Goal: Task Accomplishment & Management: Complete application form

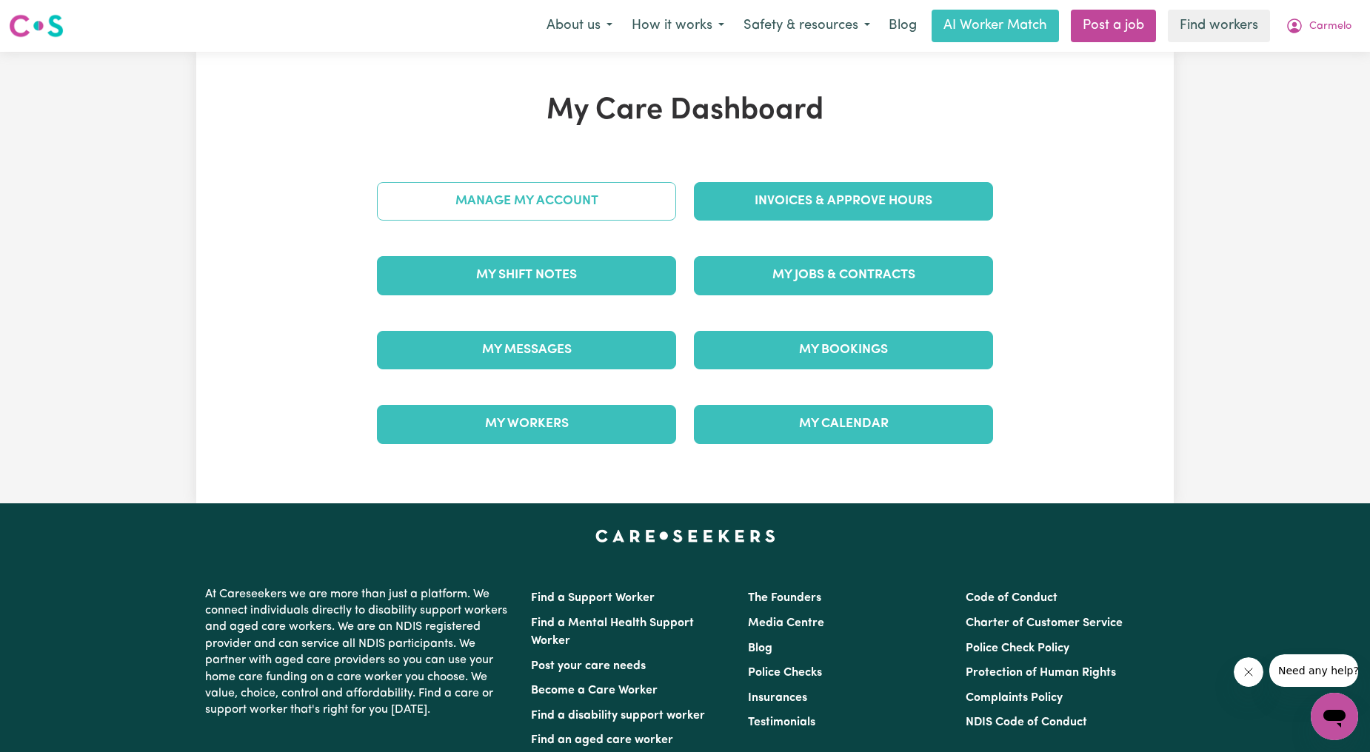
click at [637, 203] on link "Manage My Account" at bounding box center [526, 201] width 299 height 38
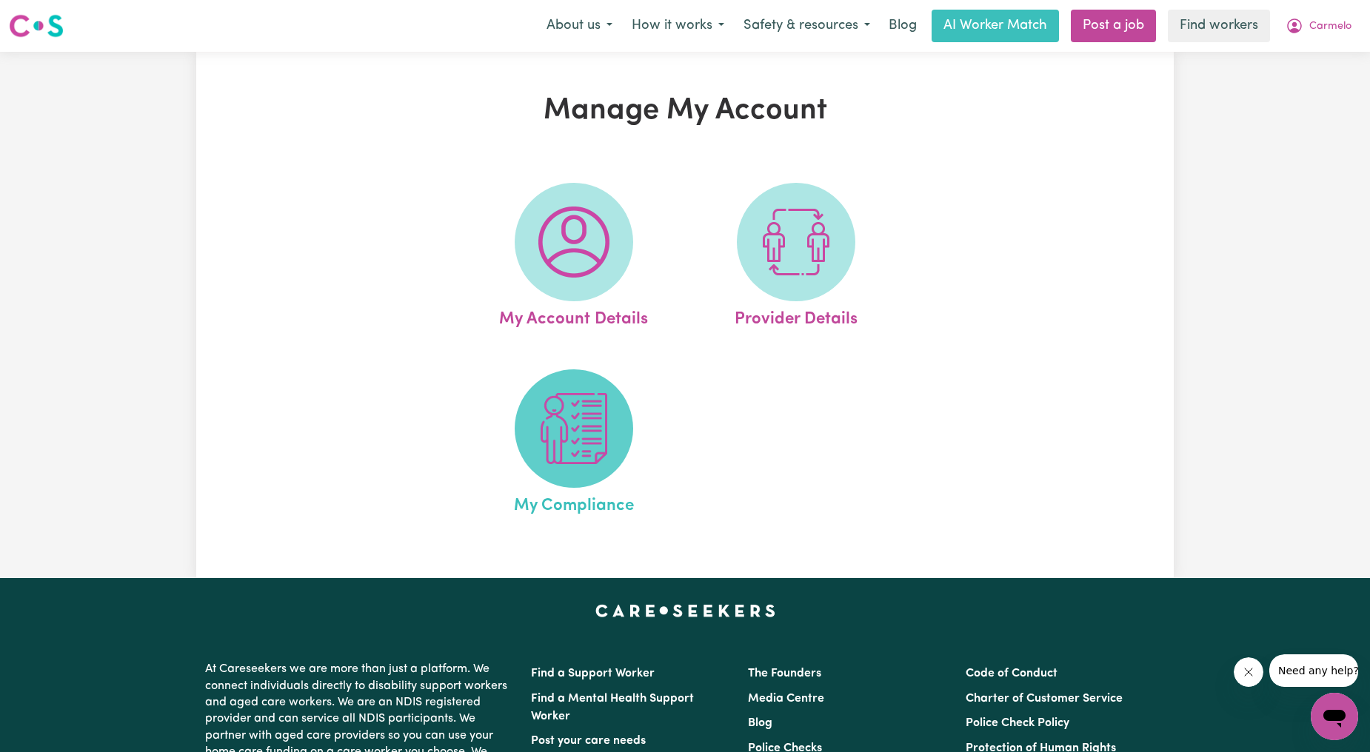
click at [550, 461] on img at bounding box center [573, 428] width 71 height 71
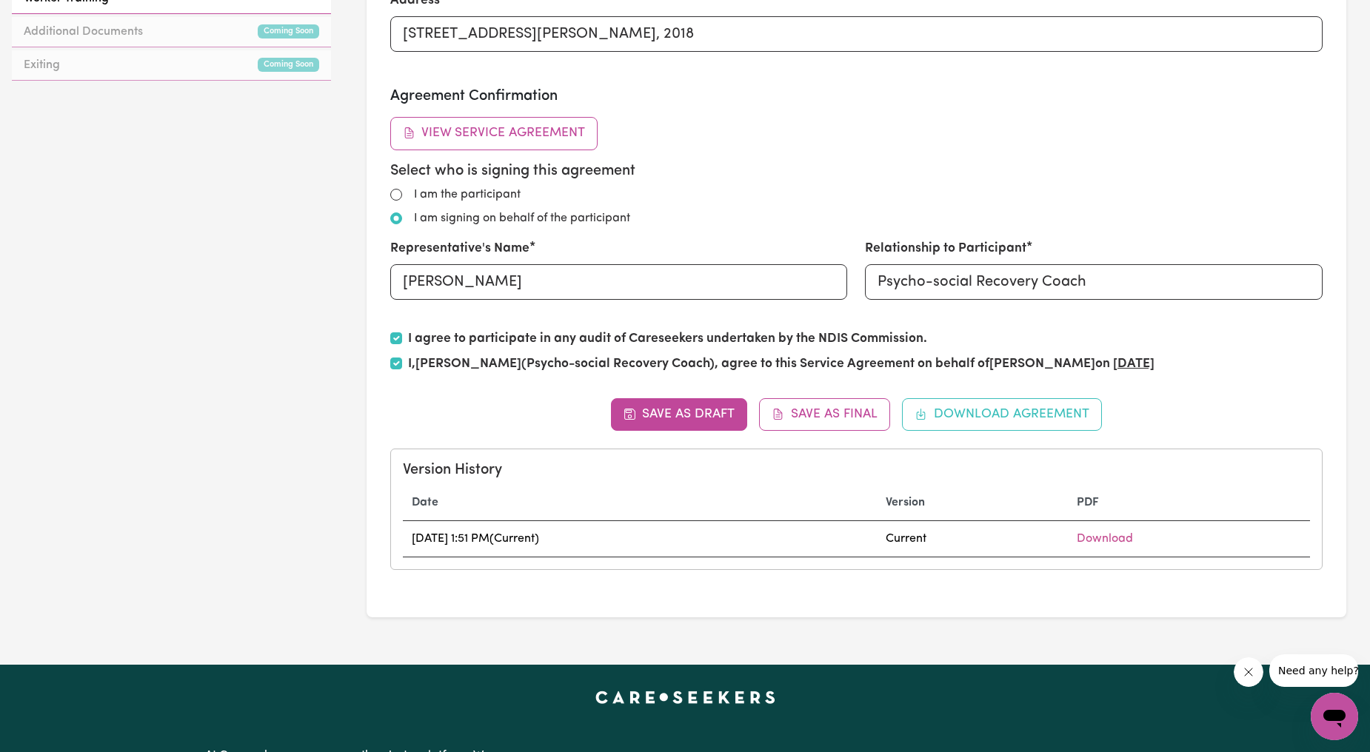
scroll to position [549, 0]
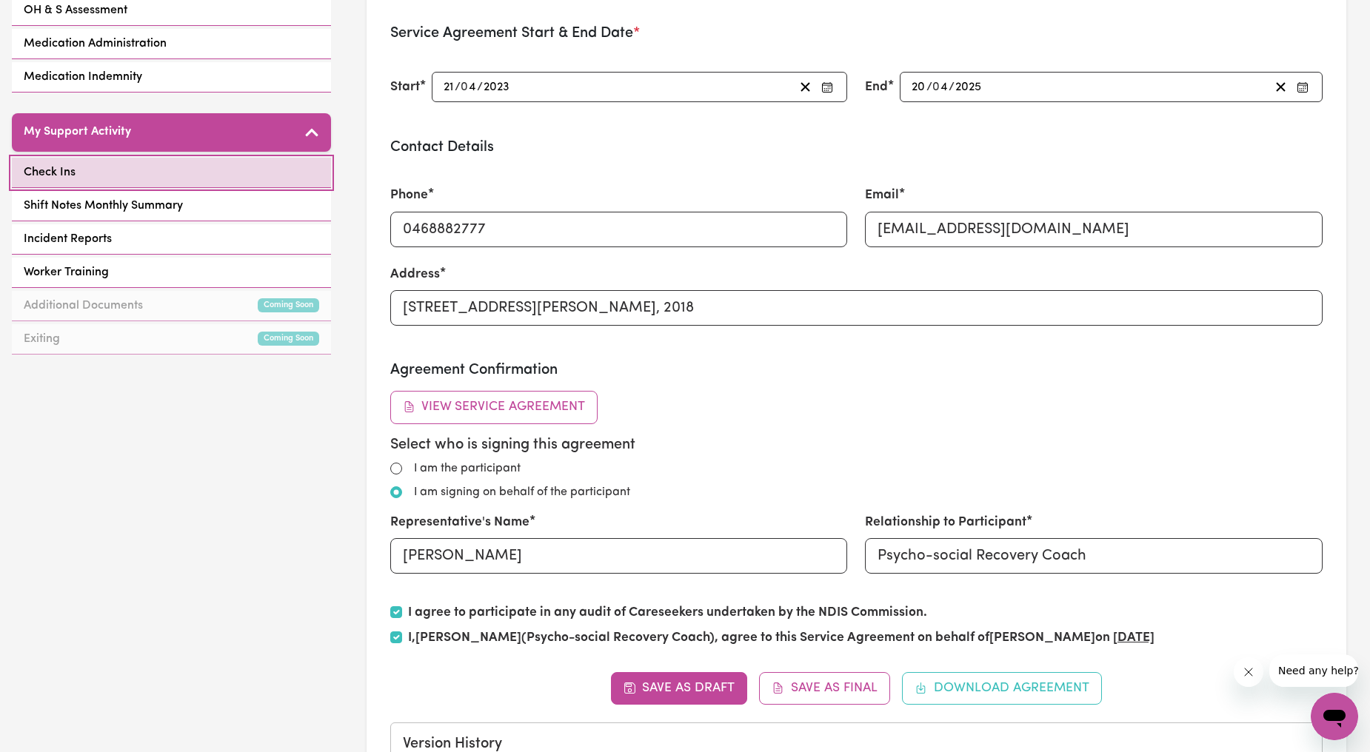
click at [144, 158] on link "Check Ins" at bounding box center [171, 173] width 319 height 30
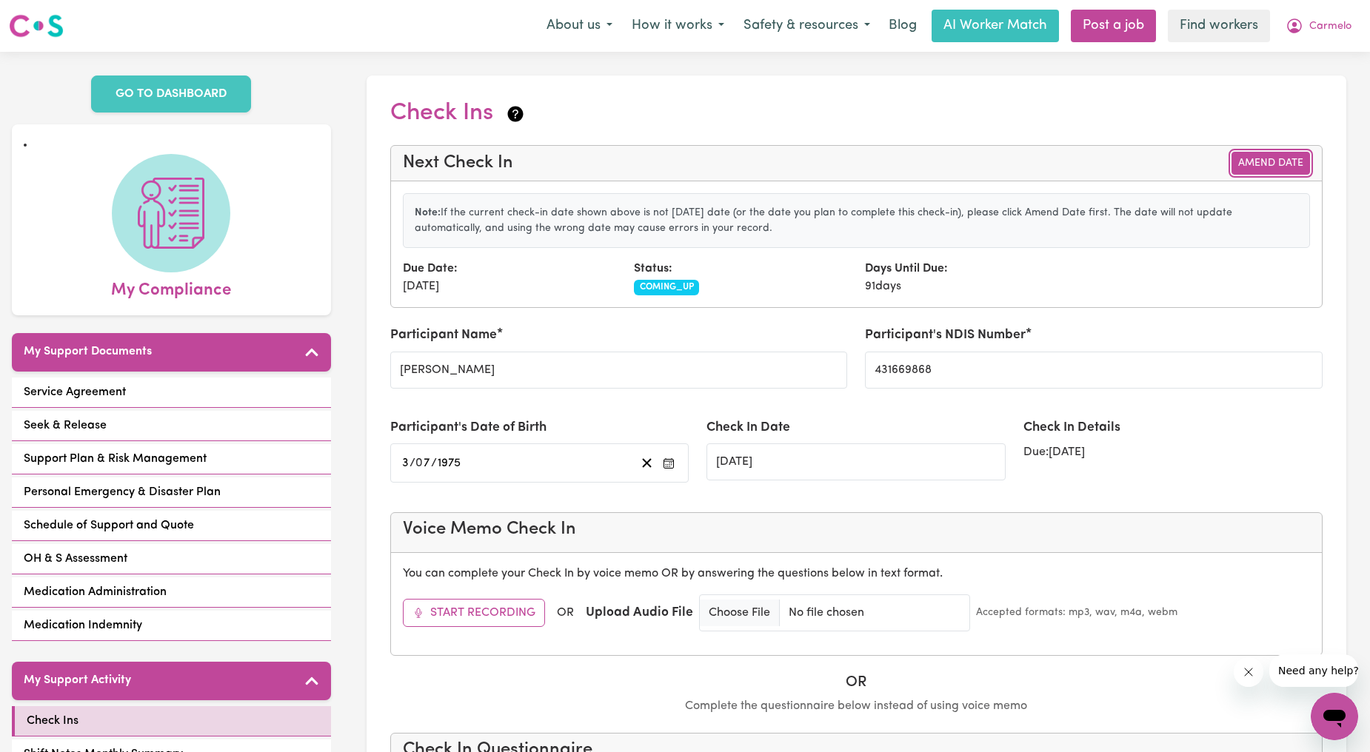
click at [1301, 159] on button "Amend Date" at bounding box center [1270, 163] width 78 height 23
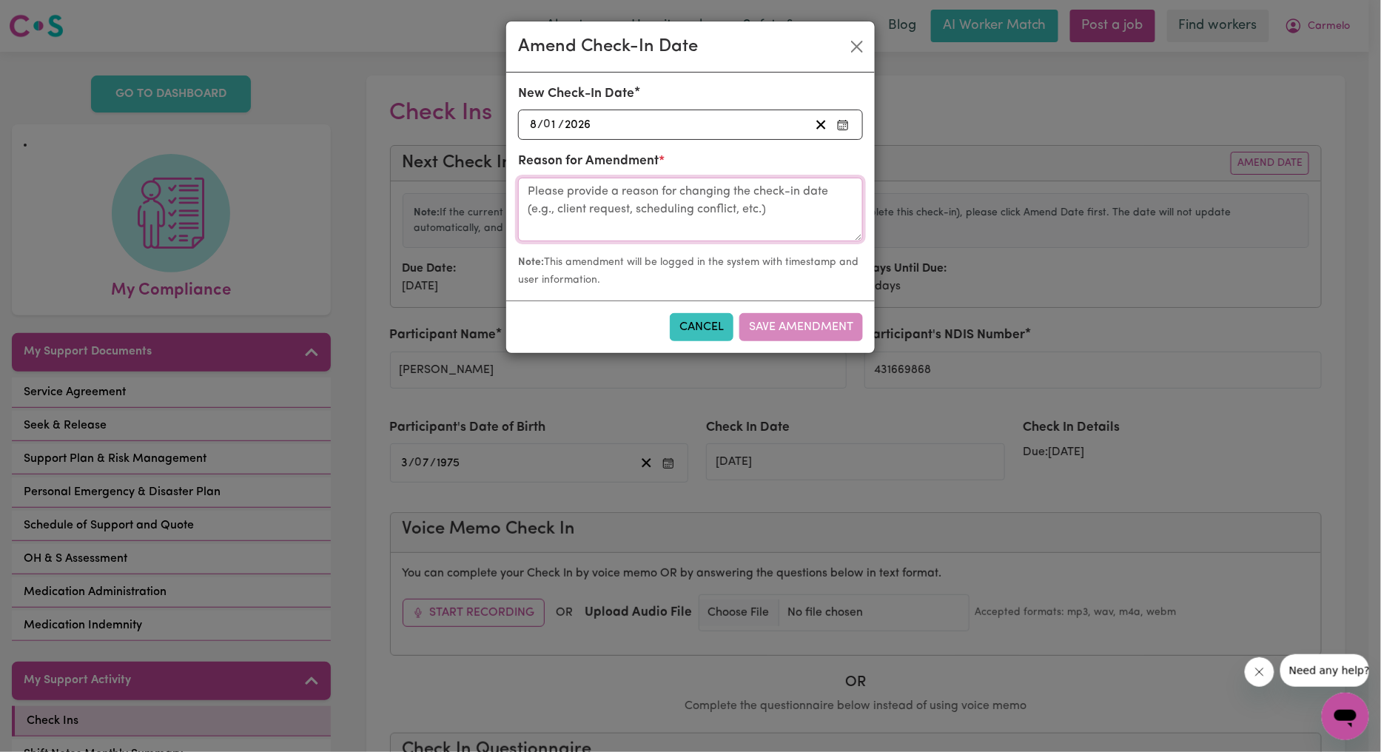
click at [679, 183] on textarea at bounding box center [690, 210] width 345 height 64
click at [664, 226] on textarea at bounding box center [690, 210] width 345 height 64
click at [706, 121] on div "[DATE] 8 / 0 1 / 2026" at bounding box center [669, 125] width 282 height 20
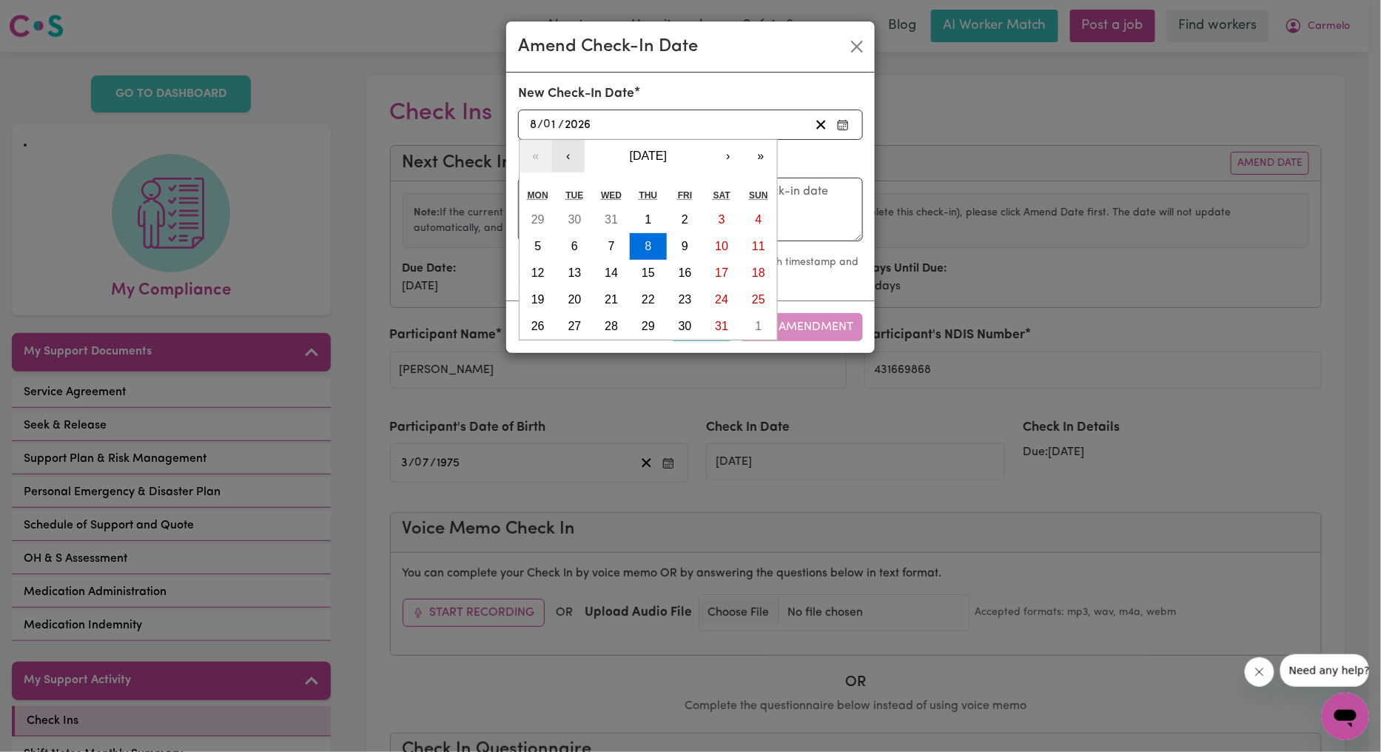
click at [575, 164] on button "‹" at bounding box center [568, 156] width 33 height 33
click at [612, 244] on abbr "8" at bounding box center [612, 246] width 7 height 13
type input "[DATE]"
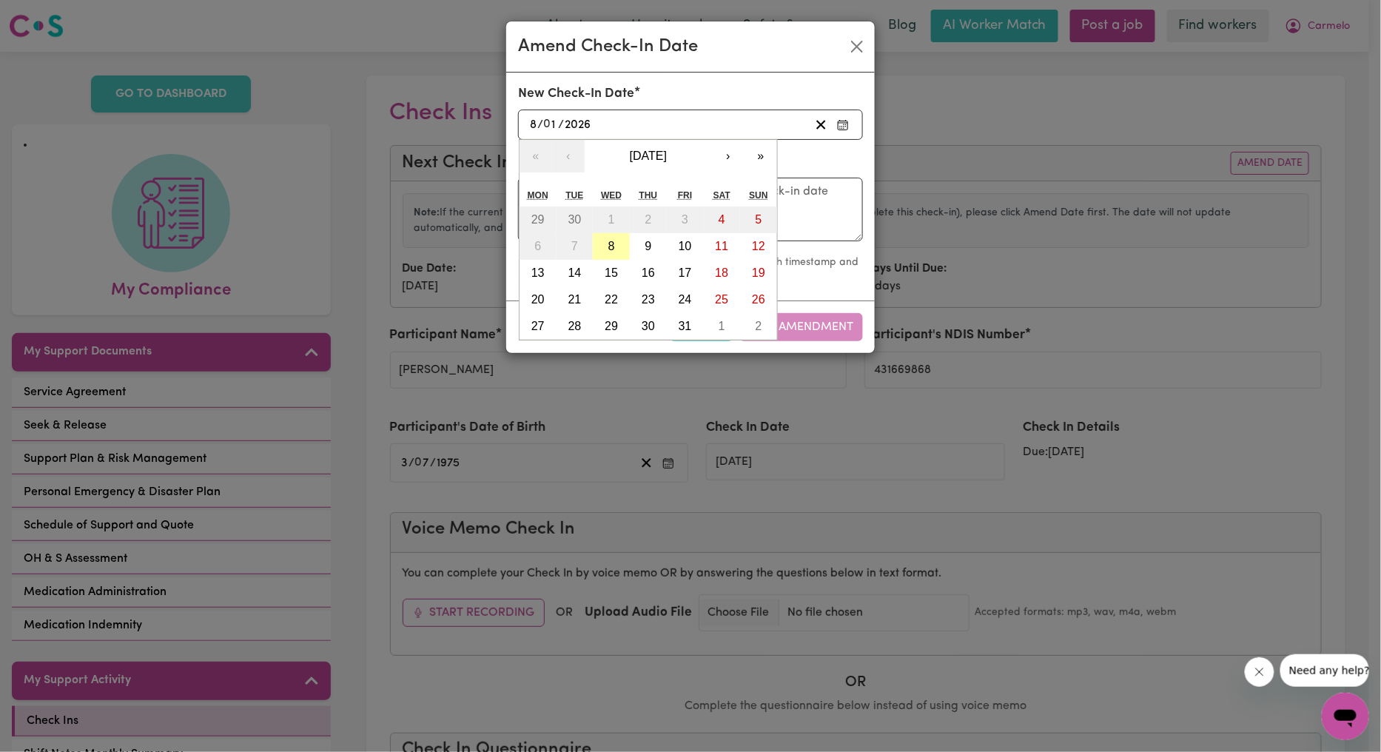
type input "10"
type input "2025"
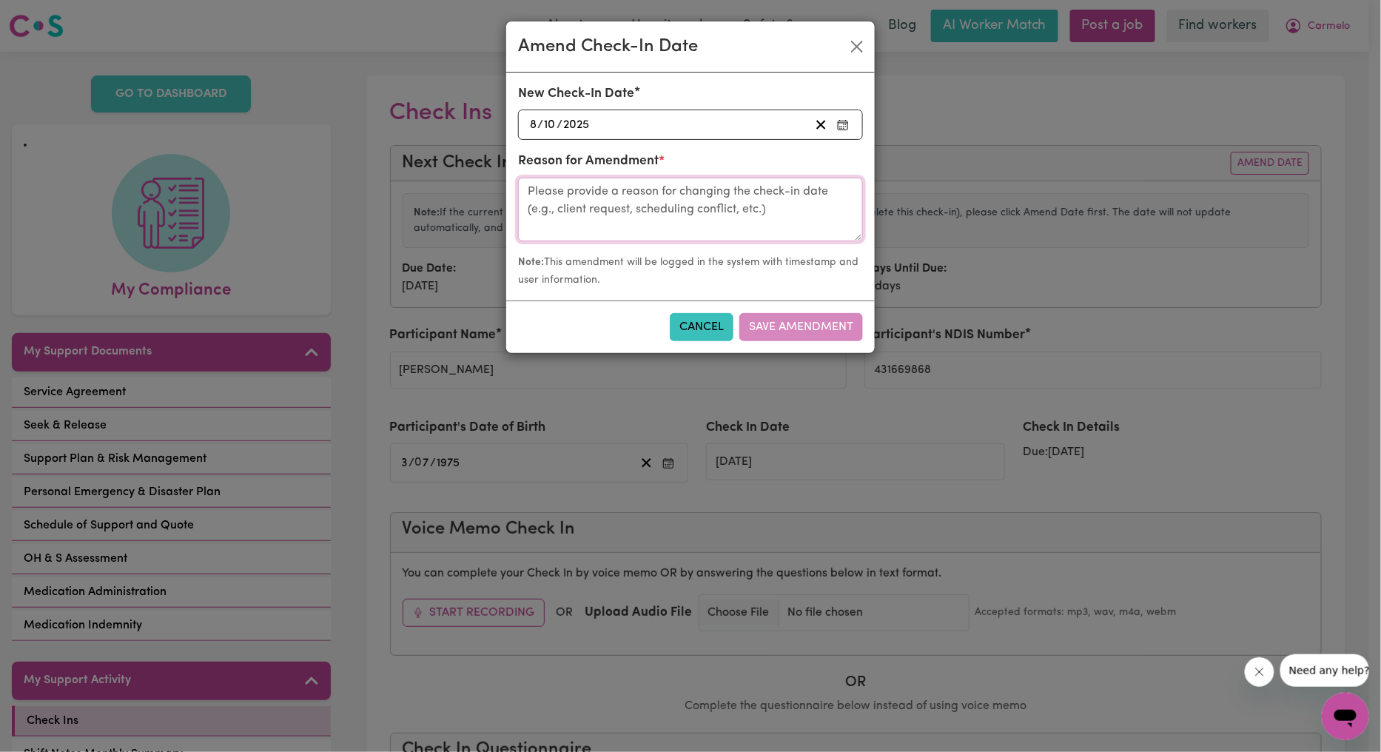
click at [801, 210] on textarea at bounding box center [690, 210] width 345 height 64
type textarea "C"
type textarea "Chat with [PERSON_NAME]"
click at [803, 337] on button "Save Amendment" at bounding box center [802, 327] width 124 height 28
type input "[DATE]"
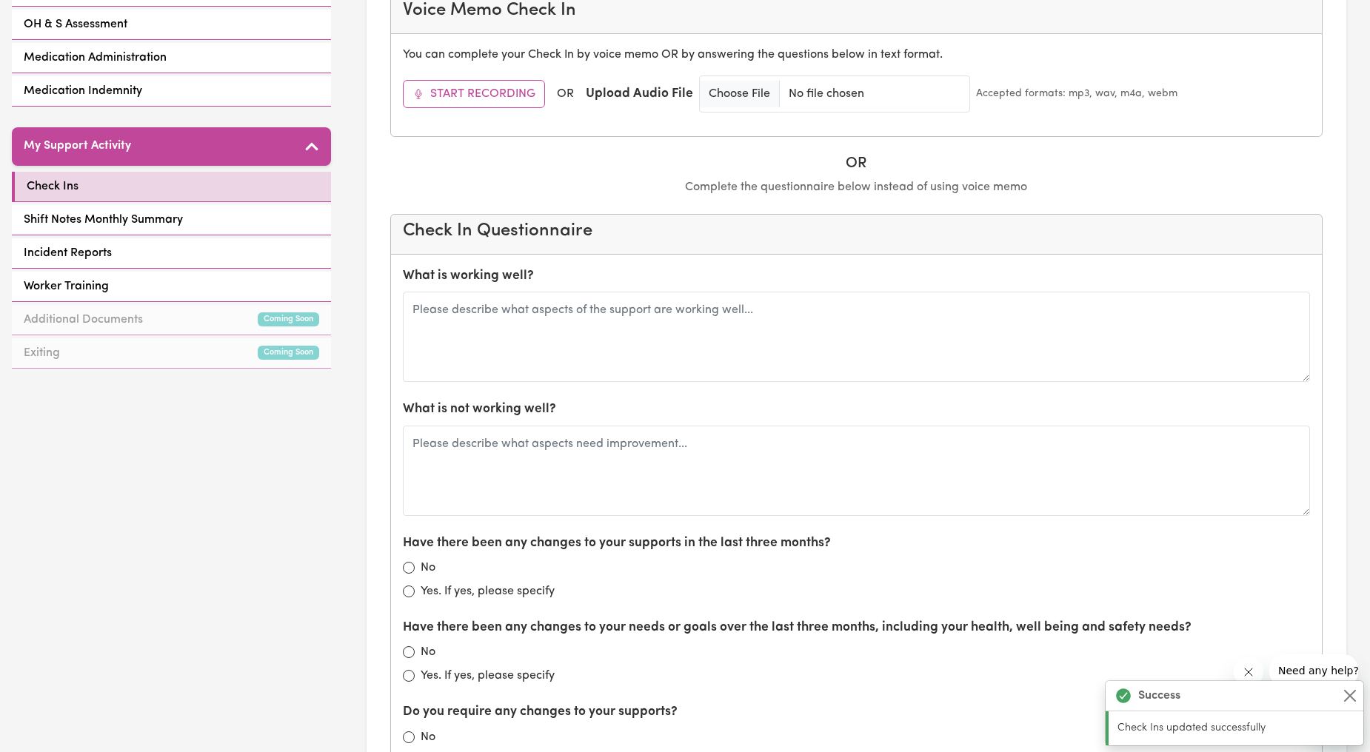
scroll to position [549, 0]
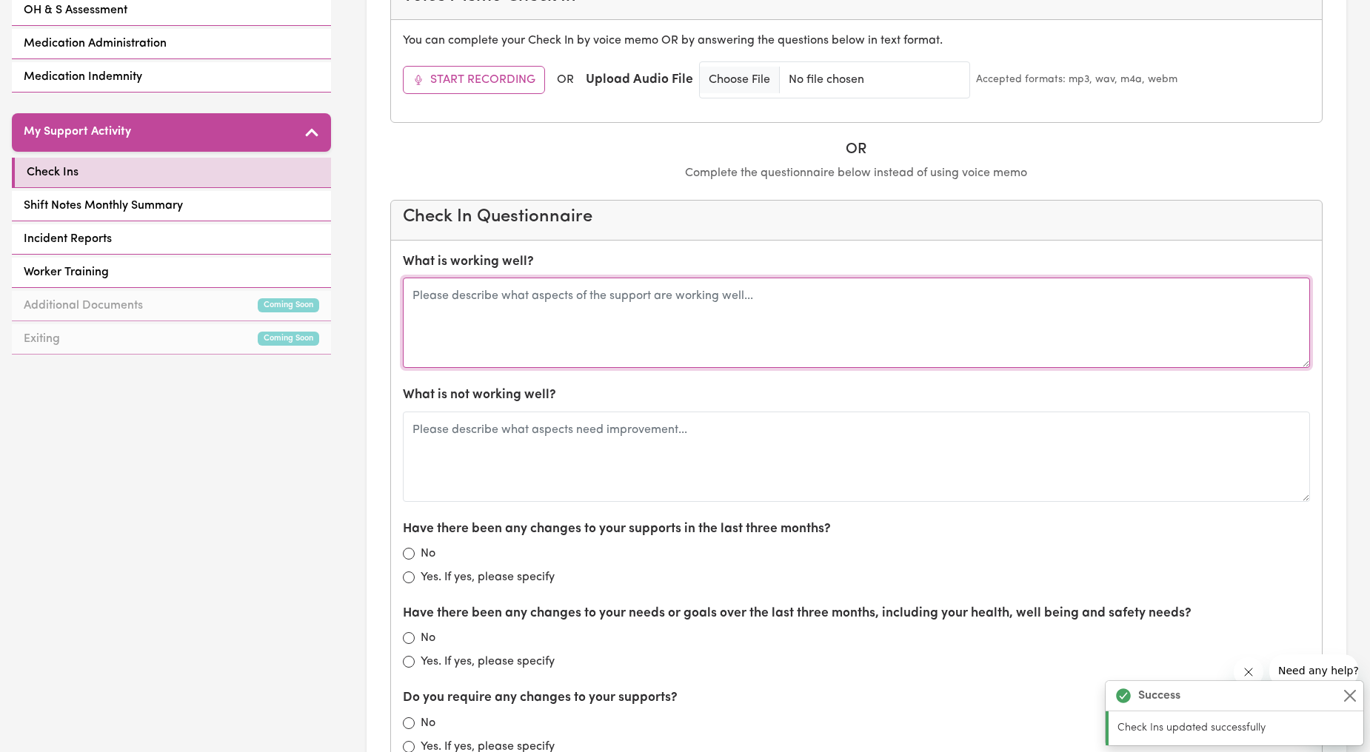
click at [721, 342] on textarea at bounding box center [857, 323] width 908 height 90
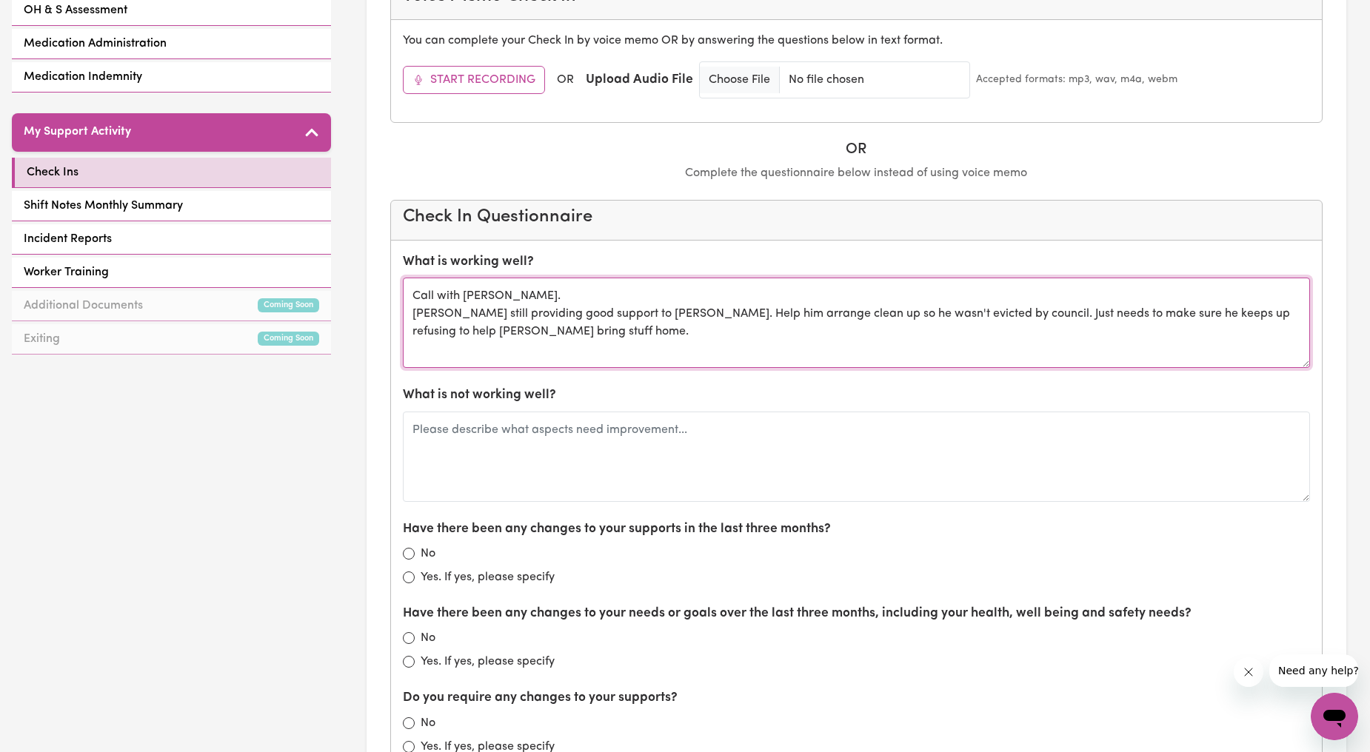
type textarea "Call with [PERSON_NAME]. [PERSON_NAME] still providing good support to [PERSON_…"
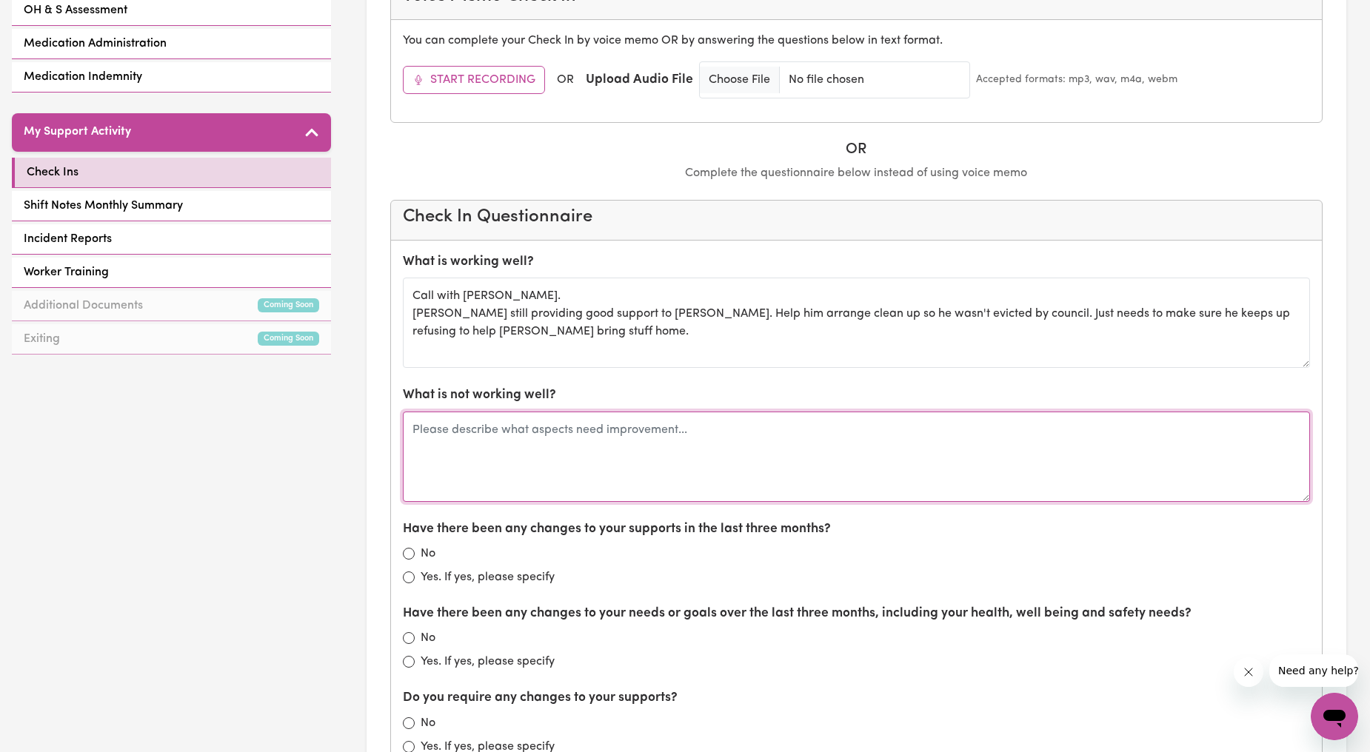
type textarea "N"
type textarea "All is well"
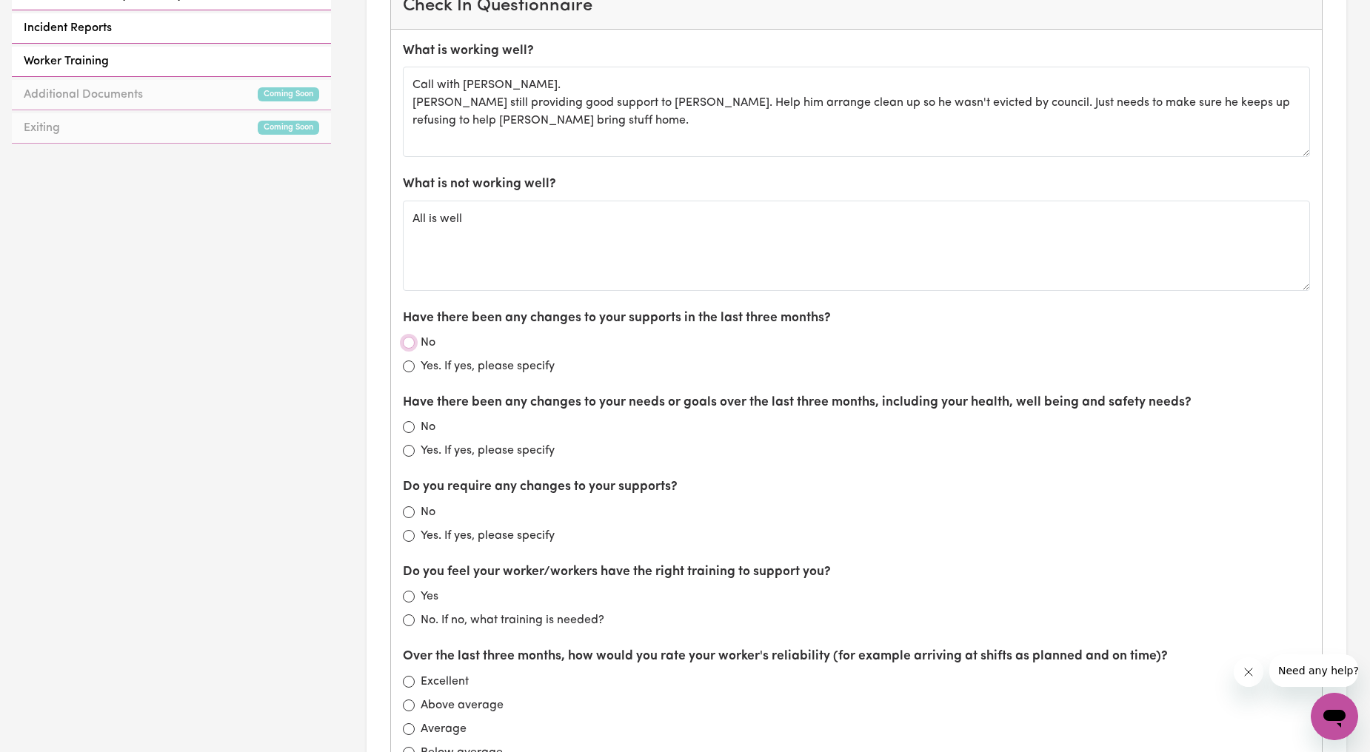
scroll to position [760, 0]
click at [408, 337] on div "No" at bounding box center [857, 342] width 908 height 18
click at [412, 341] on input "No" at bounding box center [409, 342] width 12 height 12
radio input "true"
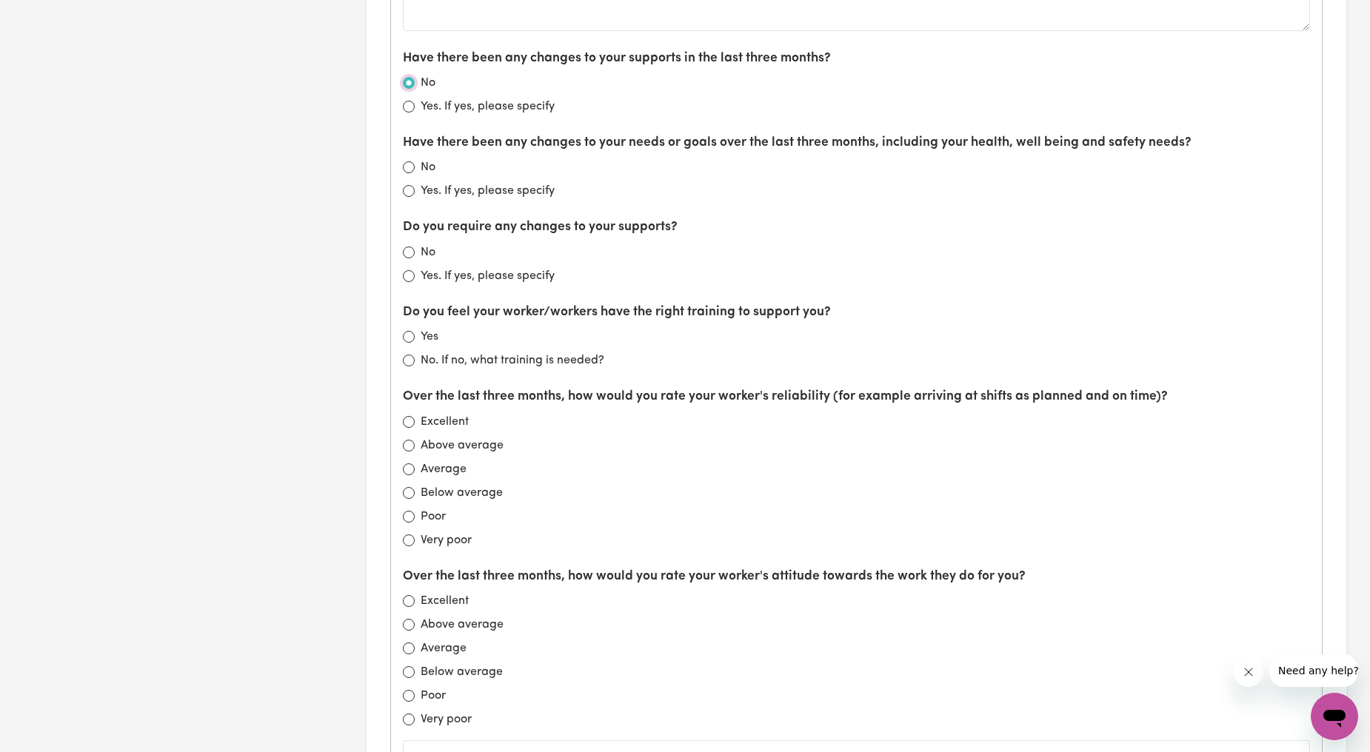
scroll to position [1034, 0]
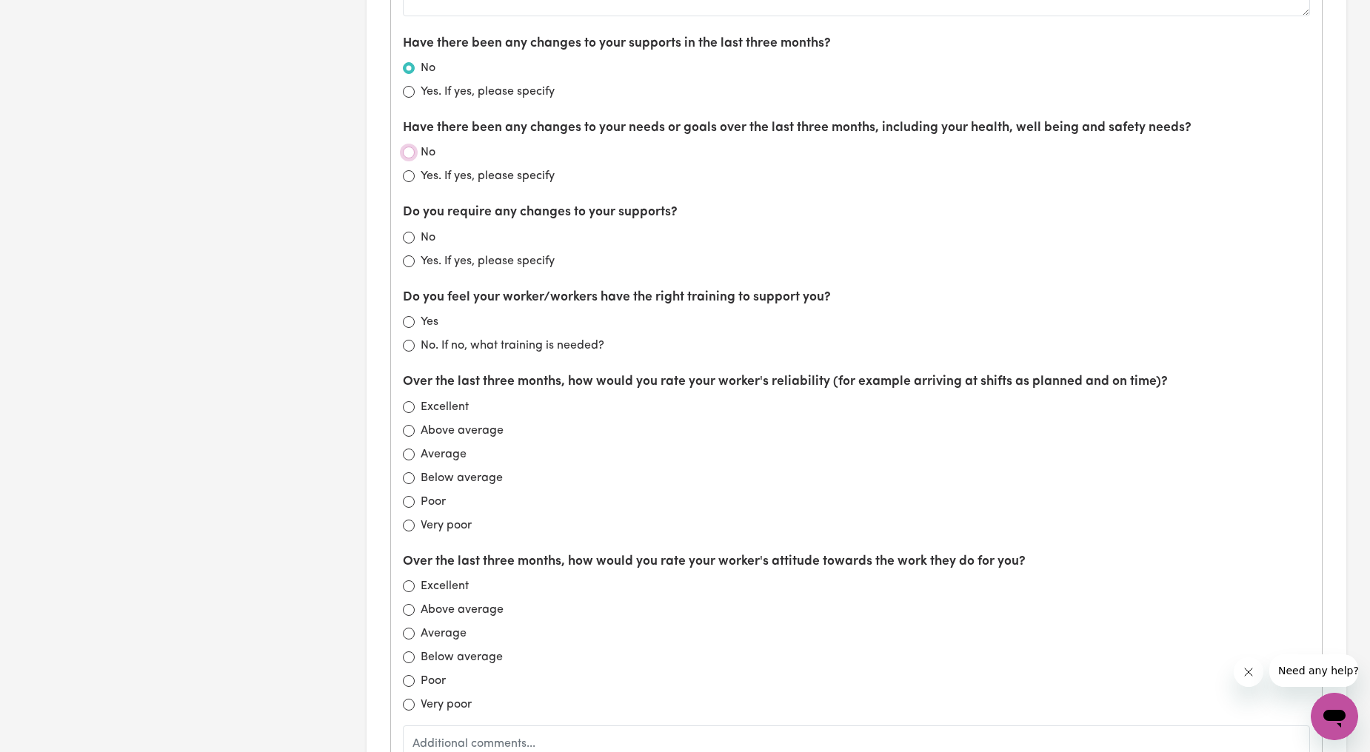
click at [411, 158] on input "No" at bounding box center [409, 153] width 12 height 12
radio input "true"
click at [408, 244] on input "No" at bounding box center [409, 238] width 12 height 12
radio input "true"
click at [404, 321] on input "Yes" at bounding box center [409, 322] width 12 height 12
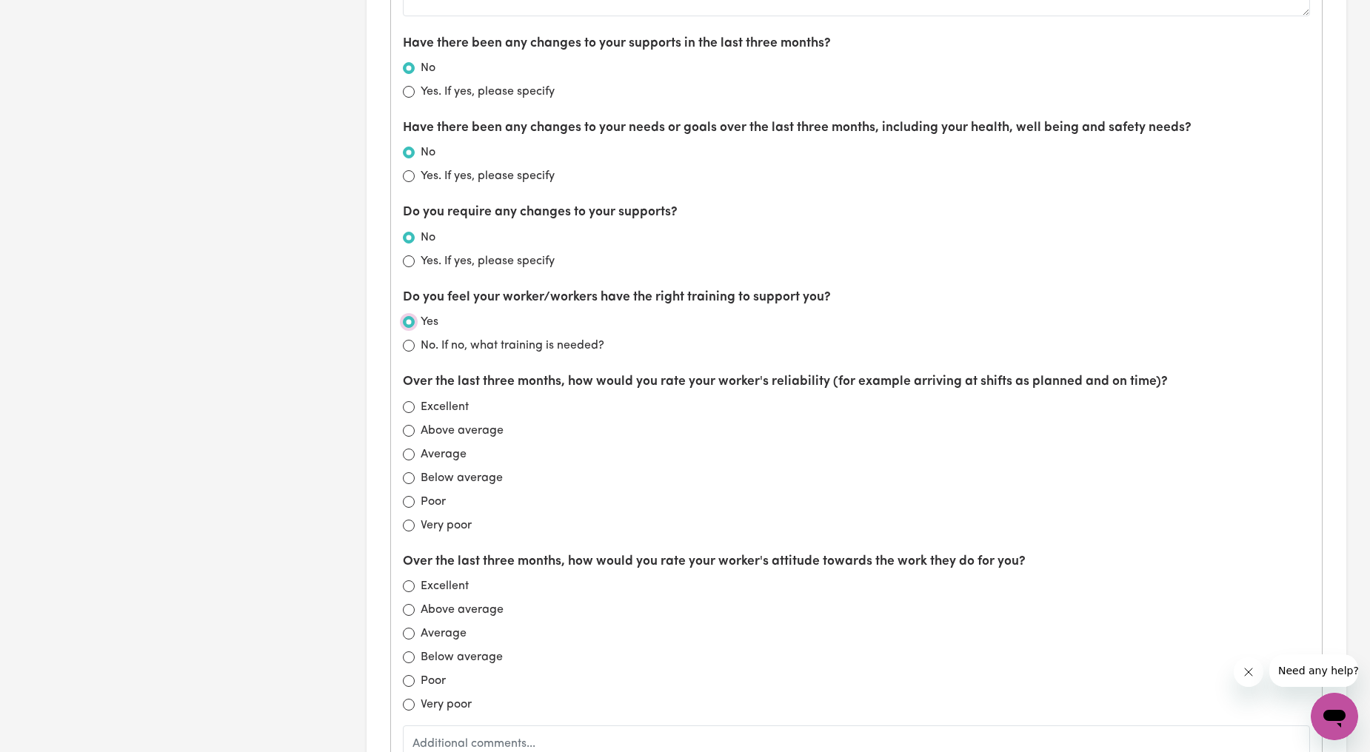
radio input "true"
click at [411, 412] on input "Excellent" at bounding box center [409, 407] width 12 height 12
radio input "true"
click at [410, 592] on input "Excellent" at bounding box center [409, 586] width 12 height 12
radio input "true"
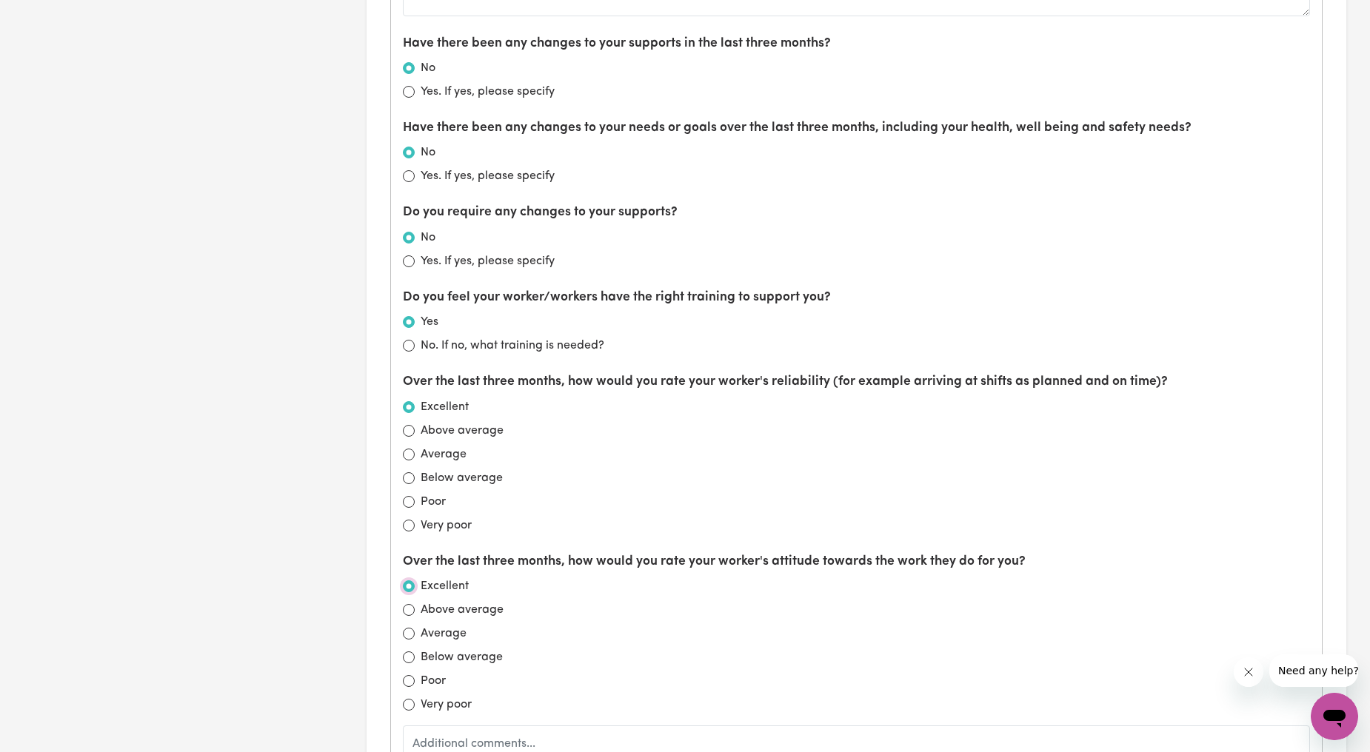
scroll to position [1583, 0]
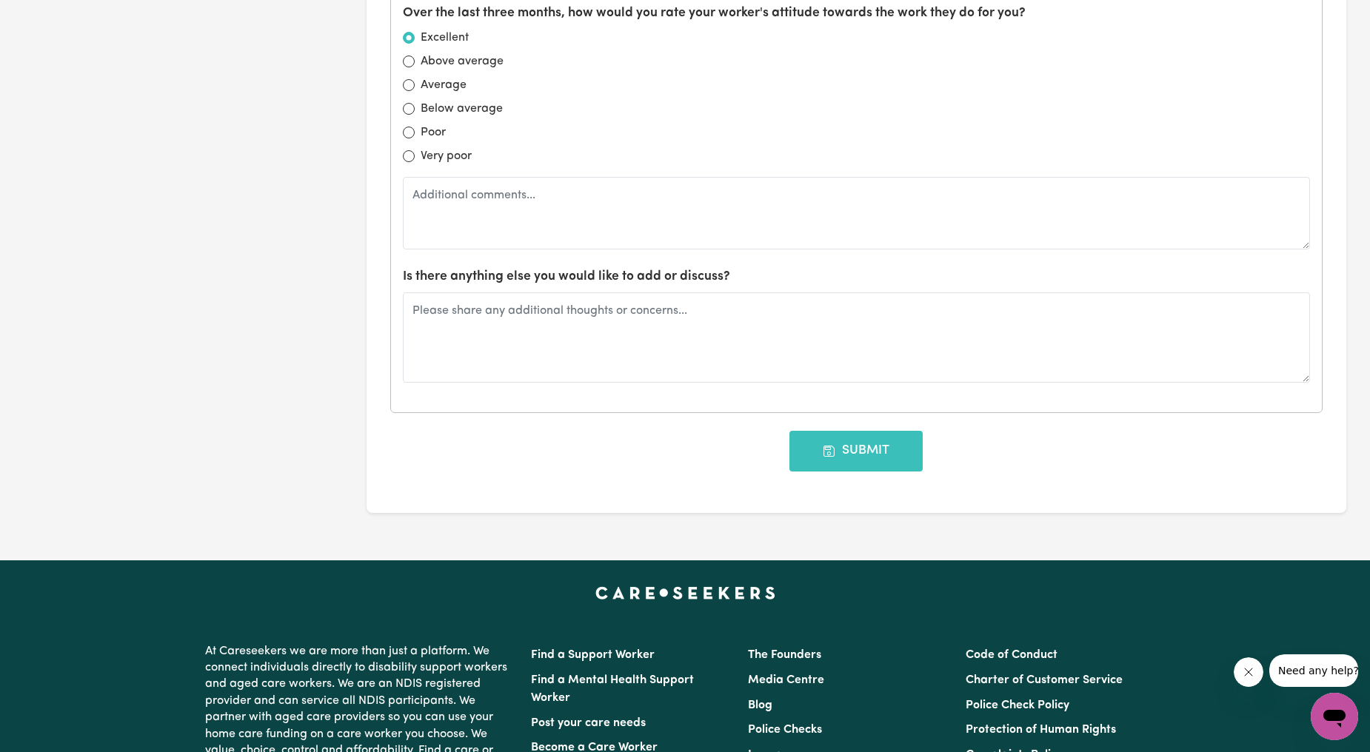
click at [897, 460] on button "Submit" at bounding box center [855, 451] width 133 height 40
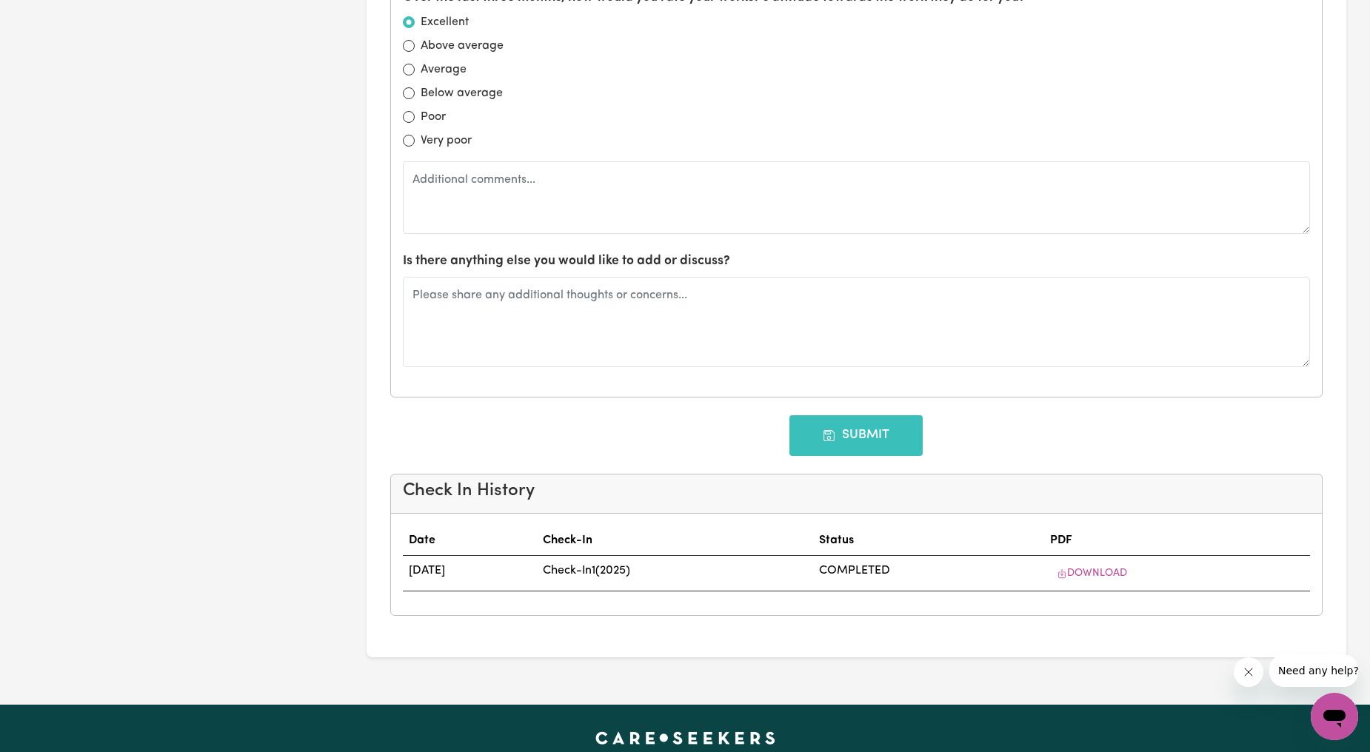
type input "[DATE]"
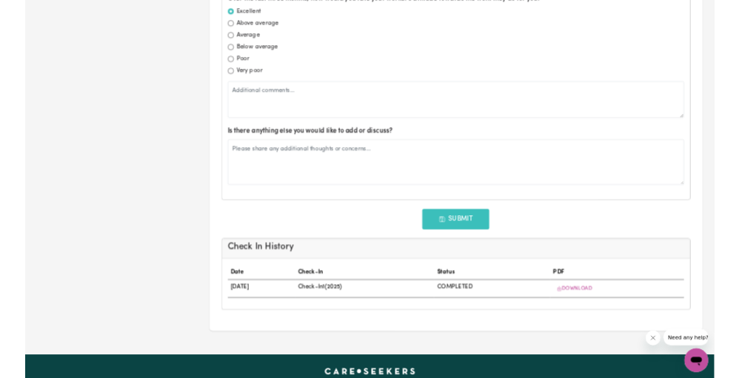
scroll to position [1550, 0]
